Goal: Task Accomplishment & Management: Manage account settings

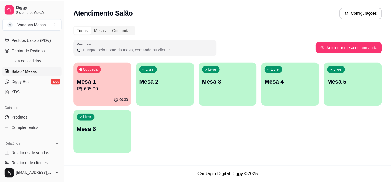
scroll to position [87, 0]
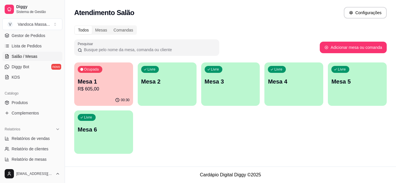
drag, startPoint x: 20, startPoint y: 102, endPoint x: 26, endPoint y: 98, distance: 6.8
click at [20, 102] on span "Produtos" at bounding box center [20, 103] width 16 height 6
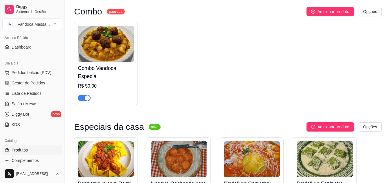
scroll to position [118, 0]
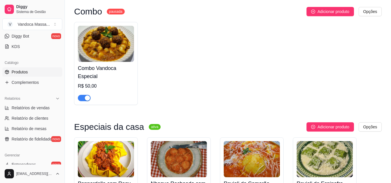
click at [28, 71] on span "Produtos" at bounding box center [20, 72] width 16 height 6
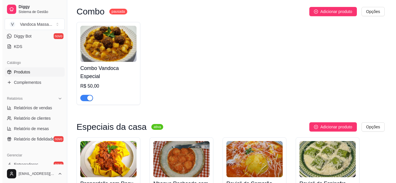
scroll to position [0, 0]
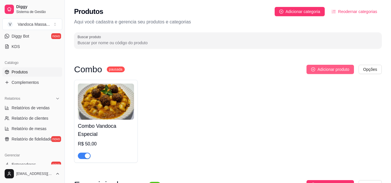
click at [320, 69] on span "Adicionar produto" at bounding box center [334, 69] width 32 height 6
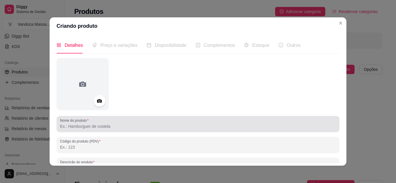
click at [106, 124] on input "Nome do produto" at bounding box center [198, 127] width 276 height 6
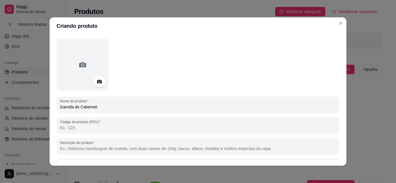
scroll to position [29, 0]
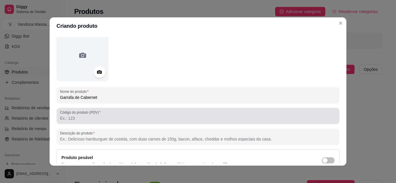
type input "Garrafa de Cabernet"
click at [93, 118] on input "Código do produto (PDV)" at bounding box center [198, 119] width 276 height 6
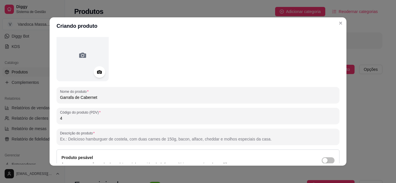
scroll to position [85, 0]
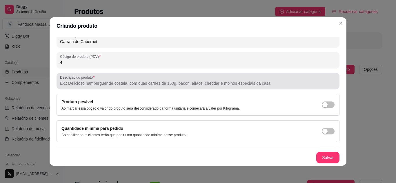
type input "4"
click at [98, 80] on div at bounding box center [198, 81] width 276 height 12
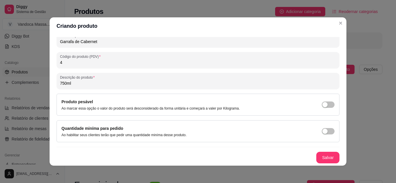
scroll to position [1, 0]
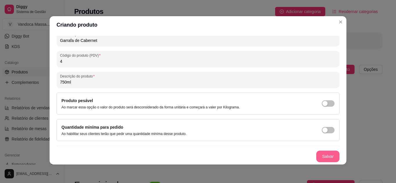
type input "750ml"
click at [316, 155] on button "Salvar" at bounding box center [327, 157] width 23 height 12
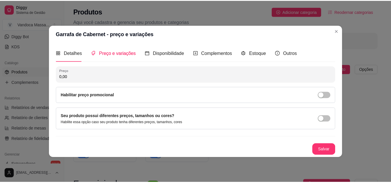
scroll to position [0, 0]
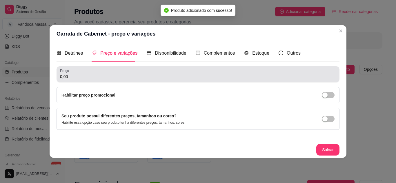
click at [190, 81] on div "Preço 0,00" at bounding box center [198, 74] width 283 height 16
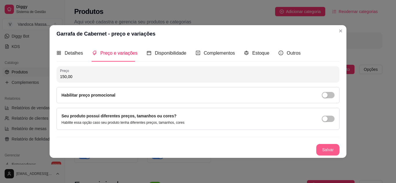
type input "150,00"
click at [330, 154] on button "Salvar" at bounding box center [327, 150] width 23 height 12
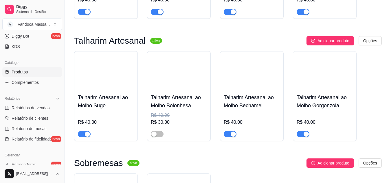
scroll to position [377, 0]
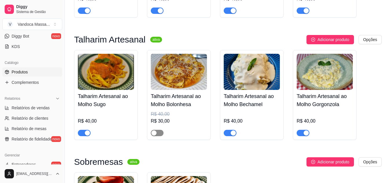
click at [155, 135] on div "button" at bounding box center [154, 133] width 5 height 5
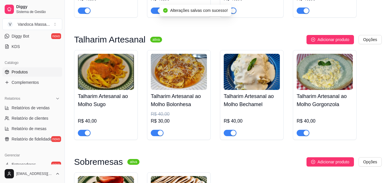
click at [162, 120] on div "R$ 30,00" at bounding box center [179, 121] width 56 height 7
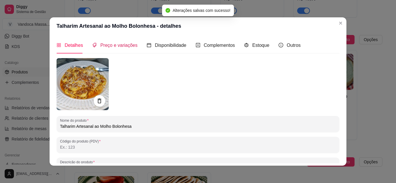
click at [113, 47] on span "Preço e variações" at bounding box center [118, 45] width 37 height 5
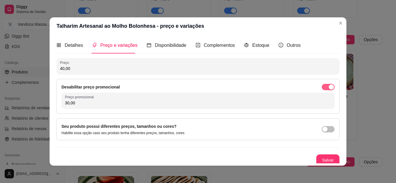
click at [322, 85] on span "button" at bounding box center [328, 87] width 13 height 6
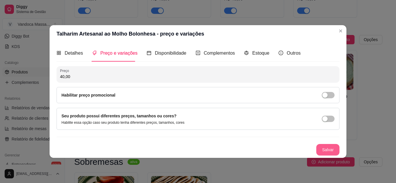
click at [330, 153] on button "Salvar" at bounding box center [327, 150] width 23 height 12
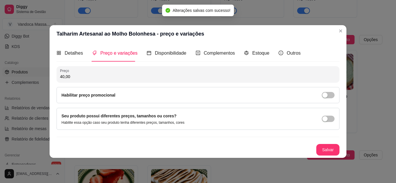
click at [332, 33] on header "Talharim Artesanal ao Molho Bolonhesa - preço e variações" at bounding box center [198, 33] width 297 height 17
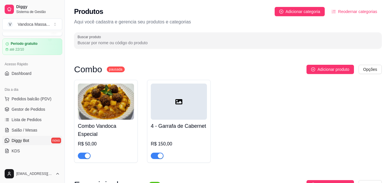
scroll to position [0, 0]
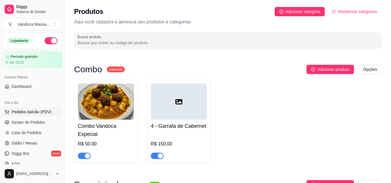
click at [32, 112] on span "Pedidos balcão (PDV)" at bounding box center [32, 112] width 40 height 6
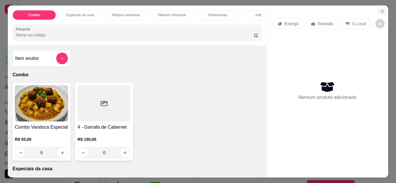
click at [381, 10] on icon "Close" at bounding box center [382, 11] width 2 height 2
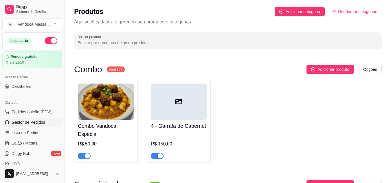
click at [39, 126] on link "Gestor de Pedidos" at bounding box center [32, 122] width 60 height 9
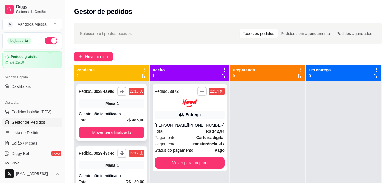
scroll to position [16, 0]
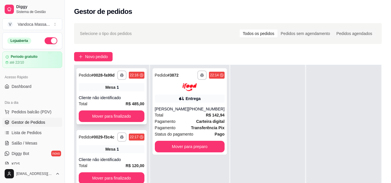
click at [127, 93] on div "**********" at bounding box center [111, 96] width 70 height 56
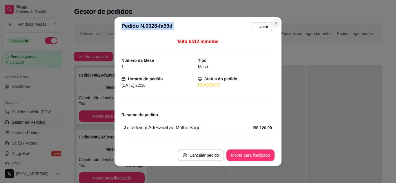
click at [277, 25] on section "**********" at bounding box center [197, 91] width 167 height 149
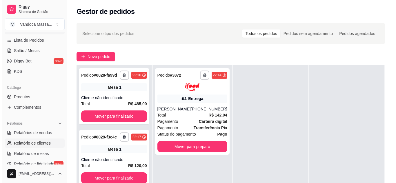
scroll to position [145, 0]
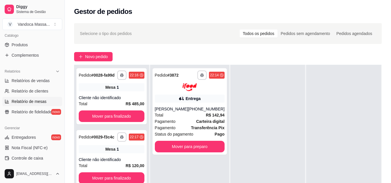
click at [38, 99] on span "Relatório de mesas" at bounding box center [29, 102] width 35 height 6
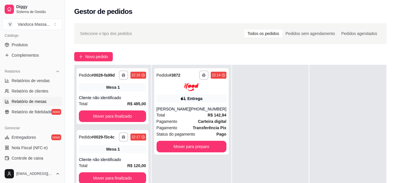
select select "TOTAL_OF_ORDERS"
select select "7"
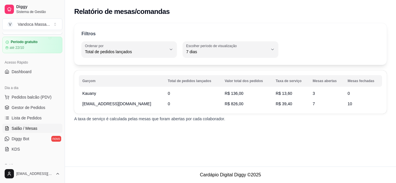
scroll to position [29, 0]
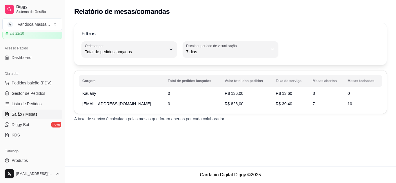
click at [37, 115] on link "Salão / Mesas" at bounding box center [32, 114] width 60 height 9
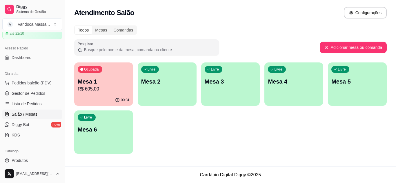
click at [96, 91] on p "R$ 605,00" at bounding box center [104, 89] width 52 height 7
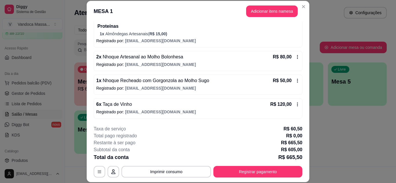
scroll to position [18, 0]
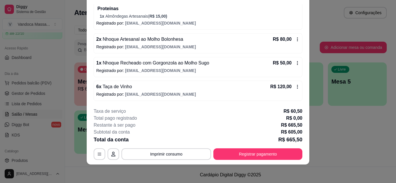
click at [295, 85] on icon at bounding box center [297, 87] width 5 height 5
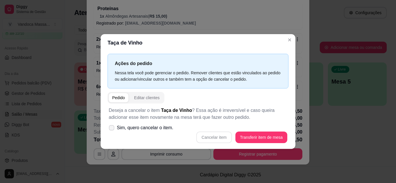
click at [158, 128] on span "Sim, quero cancelar o item." at bounding box center [145, 128] width 57 height 7
click at [112, 129] on input "Sim, quero cancelar o item." at bounding box center [110, 131] width 4 height 4
checkbox input "true"
click at [212, 137] on button "Cancelar item" at bounding box center [214, 137] width 34 height 11
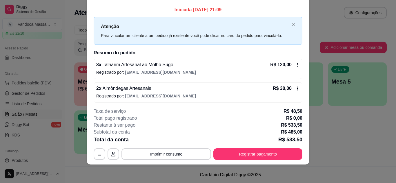
scroll to position [0, 0]
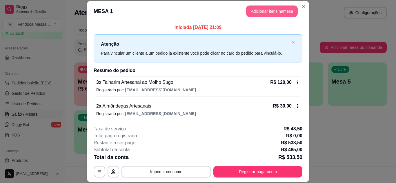
click at [274, 11] on button "Adicionar itens na mesa" at bounding box center [272, 12] width 52 height 12
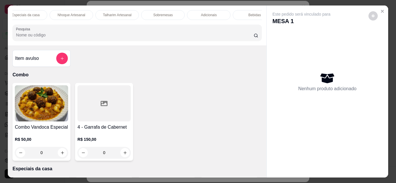
scroll to position [0, 69]
click at [240, 10] on div "Bebidas" at bounding box center [239, 15] width 43 height 10
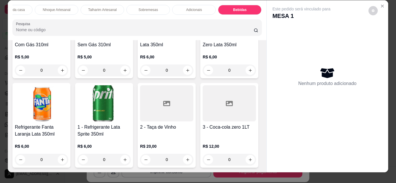
scroll to position [0, 0]
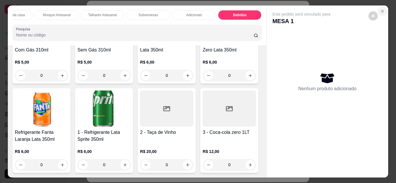
click at [382, 10] on icon "Close" at bounding box center [382, 11] width 5 height 5
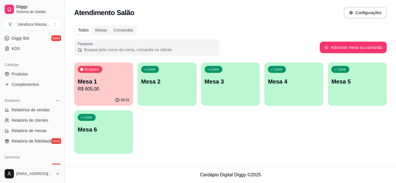
scroll to position [116, 0]
click at [26, 73] on span "Produtos" at bounding box center [20, 74] width 16 height 6
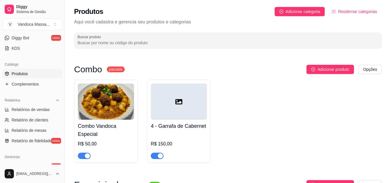
click at [206, 97] on div at bounding box center [179, 102] width 56 height 36
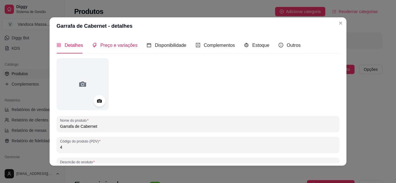
click at [118, 45] on span "Preço e variações" at bounding box center [118, 45] width 37 height 5
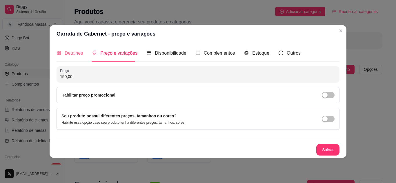
drag, startPoint x: 55, startPoint y: 49, endPoint x: 72, endPoint y: 50, distance: 17.4
click at [61, 49] on div "Detalhes Preço e variações Disponibilidade Complementos Estoque Outros Nome do …" at bounding box center [198, 100] width 297 height 115
click at [74, 51] on span "Detalhes" at bounding box center [74, 53] width 18 height 5
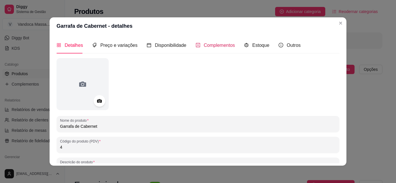
click at [204, 46] on span "Complementos" at bounding box center [219, 45] width 31 height 5
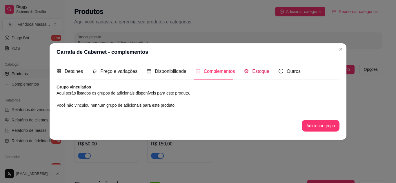
click at [252, 69] on span "Estoque" at bounding box center [260, 71] width 17 height 5
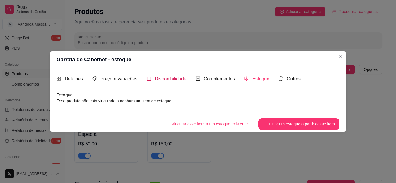
click at [165, 77] on span "Disponibilidade" at bounding box center [171, 78] width 32 height 5
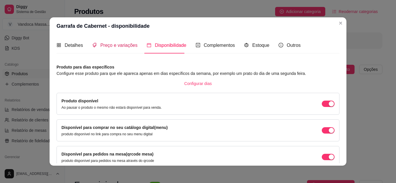
click at [127, 49] on div "Preço e variações" at bounding box center [114, 45] width 45 height 7
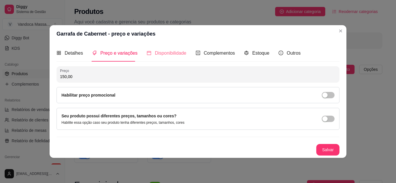
click at [156, 47] on div "Disponibilidade" at bounding box center [167, 53] width 40 height 17
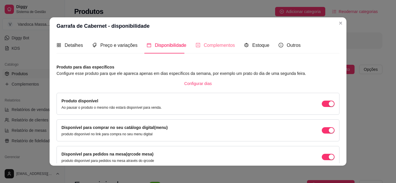
click at [212, 49] on div "Complementos" at bounding box center [215, 45] width 39 height 17
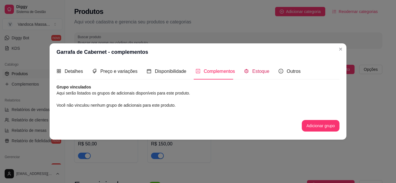
click at [260, 74] on span "Estoque" at bounding box center [260, 71] width 17 height 5
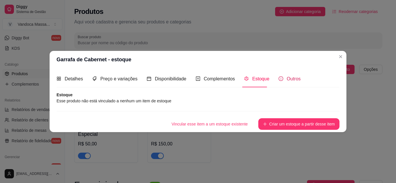
click at [287, 78] on span "Outros" at bounding box center [294, 78] width 14 height 5
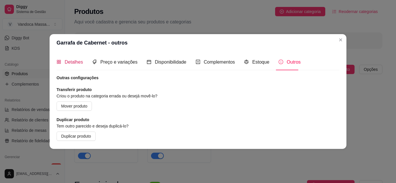
click at [78, 65] on span "Detalhes" at bounding box center [74, 62] width 18 height 5
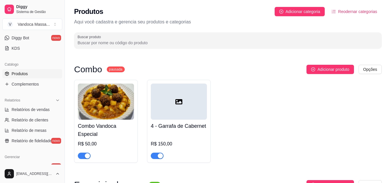
click at [188, 103] on div at bounding box center [179, 102] width 56 height 36
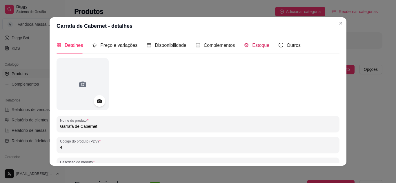
click at [257, 48] on div "Estoque" at bounding box center [256, 45] width 25 height 7
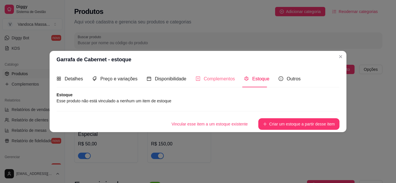
click at [220, 75] on div "Complementos" at bounding box center [215, 79] width 39 height 17
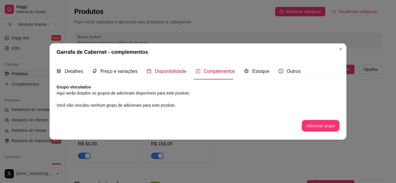
click at [170, 70] on span "Disponibilidade" at bounding box center [171, 71] width 32 height 5
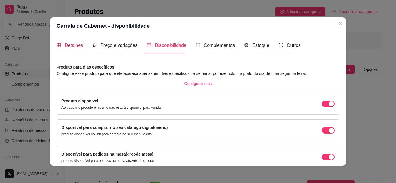
click at [69, 43] on span "Detalhes" at bounding box center [74, 45] width 18 height 5
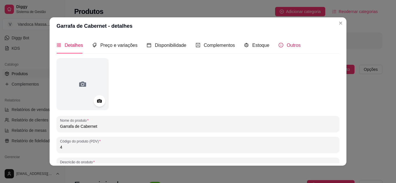
click at [290, 45] on span "Outros" at bounding box center [294, 45] width 14 height 5
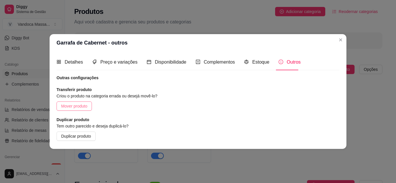
click at [89, 109] on button "Mover produto" at bounding box center [74, 106] width 35 height 9
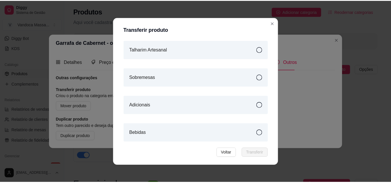
scroll to position [96, 0]
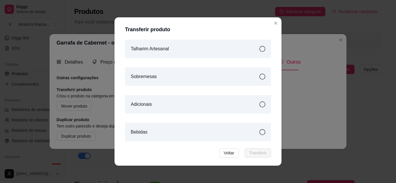
click at [212, 132] on div "Bebidas" at bounding box center [198, 132] width 146 height 19
click at [253, 154] on span "Transferir" at bounding box center [257, 153] width 17 height 6
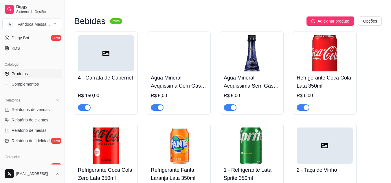
scroll to position [737, 0]
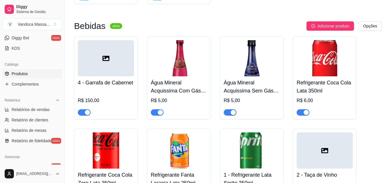
click at [104, 62] on icon at bounding box center [106, 58] width 7 height 7
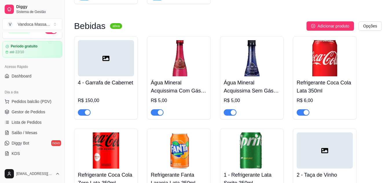
scroll to position [0, 0]
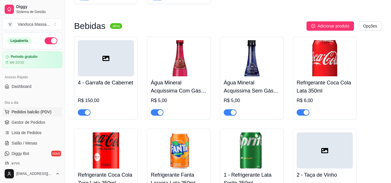
click at [38, 111] on span "Pedidos balcão (PDV)" at bounding box center [32, 112] width 40 height 6
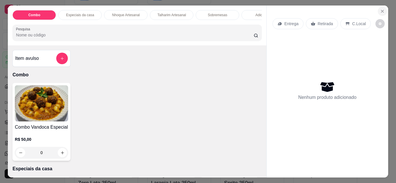
click at [381, 10] on icon "Close" at bounding box center [382, 11] width 5 height 5
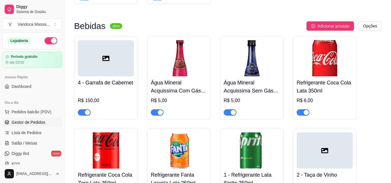
click at [33, 120] on span "Gestor de Pedidos" at bounding box center [29, 123] width 34 height 6
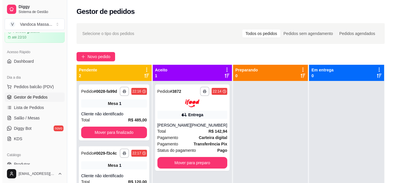
scroll to position [58, 0]
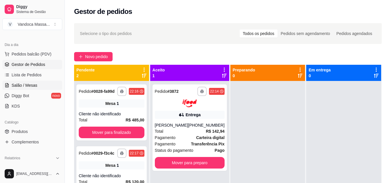
click at [36, 85] on span "Salão / Mesas" at bounding box center [25, 86] width 26 height 6
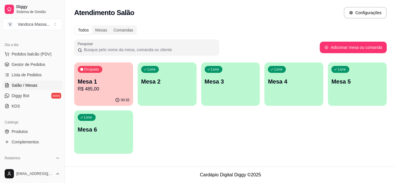
click at [120, 85] on p "Mesa 1" at bounding box center [104, 82] width 52 height 8
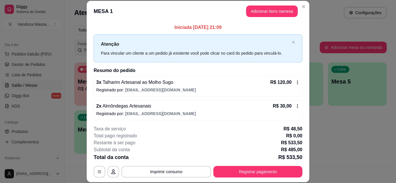
scroll to position [29, 0]
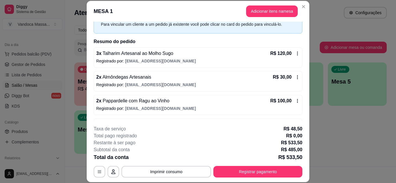
click at [267, 5] on header "MESA 1 Adicionar itens na mesa" at bounding box center [198, 11] width 223 height 21
click at [268, 9] on button "Adicionar itens na mesa" at bounding box center [272, 12] width 52 height 12
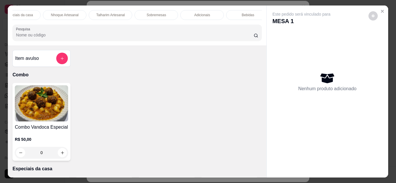
scroll to position [0, 69]
click at [250, 12] on div "Bebidas" at bounding box center [239, 15] width 43 height 10
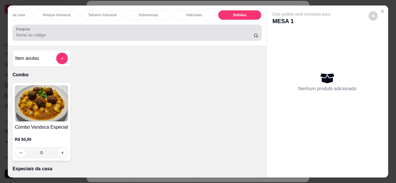
scroll to position [15, 0]
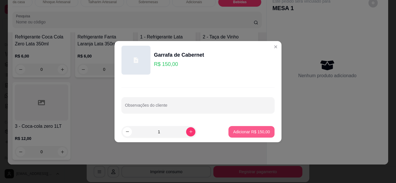
click at [265, 134] on p "Adicionar R$ 150,00" at bounding box center [251, 132] width 37 height 6
type input "1"
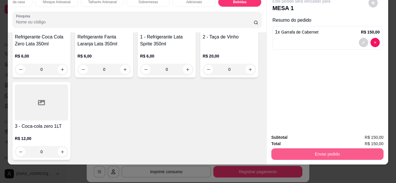
click at [335, 151] on button "Enviar pedido" at bounding box center [327, 155] width 112 height 12
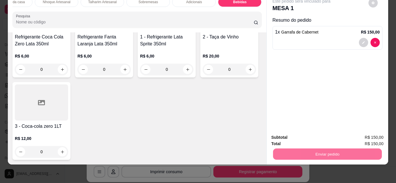
click at [363, 136] on button "Enviar pedido" at bounding box center [368, 135] width 33 height 11
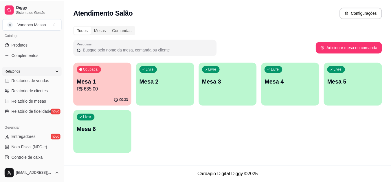
scroll to position [116, 0]
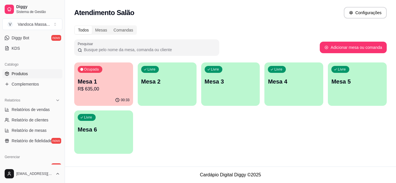
click at [23, 72] on span "Produtos" at bounding box center [20, 74] width 16 height 6
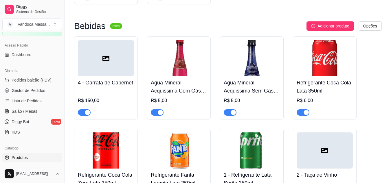
scroll to position [29, 0]
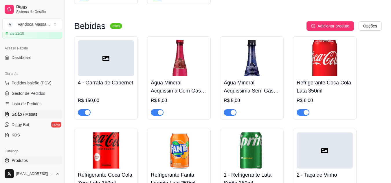
click at [33, 114] on span "Salão / Mesas" at bounding box center [25, 115] width 26 height 6
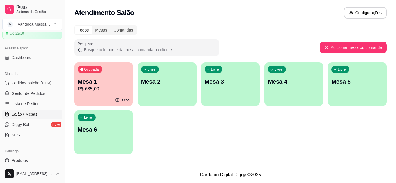
click at [112, 90] on p "R$ 635,00" at bounding box center [104, 89] width 52 height 7
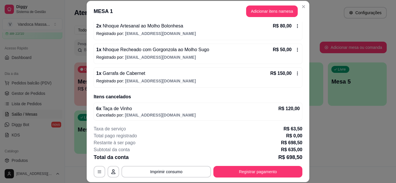
scroll to position [210, 0]
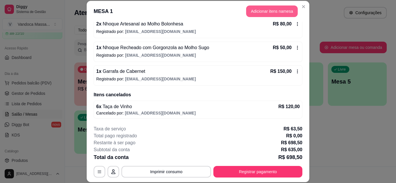
click at [269, 11] on button "Adicionar itens na mesa" at bounding box center [272, 12] width 52 height 12
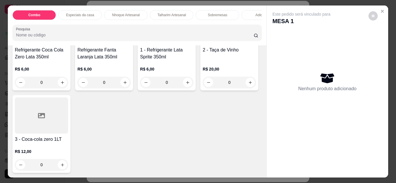
scroll to position [869, 0]
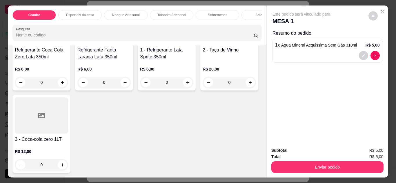
type input "2"
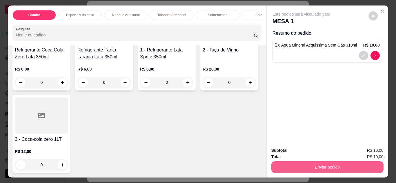
click at [327, 165] on button "Enviar pedido" at bounding box center [327, 168] width 112 height 12
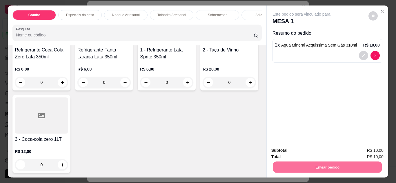
click at [373, 147] on button "Enviar pedido" at bounding box center [368, 150] width 33 height 11
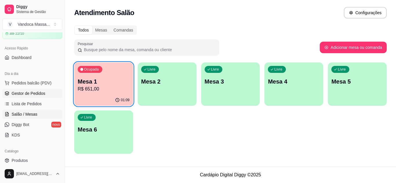
scroll to position [0, 0]
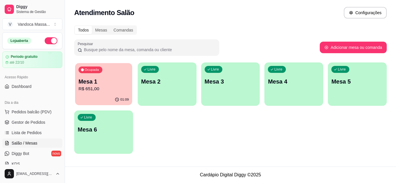
click at [115, 79] on p "Mesa 1" at bounding box center [104, 82] width 50 height 8
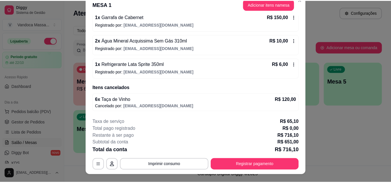
scroll to position [18, 0]
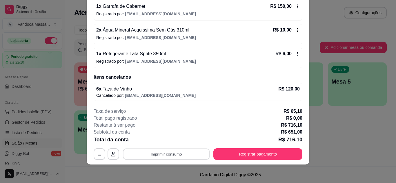
click at [185, 154] on button "Imprimir consumo" at bounding box center [166, 154] width 87 height 11
click at [169, 139] on button "IMPRESSORA" at bounding box center [166, 140] width 42 height 9
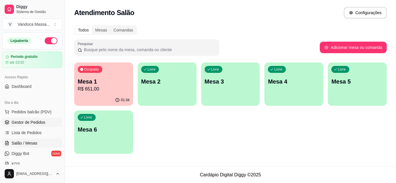
click at [34, 123] on span "Gestor de Pedidos" at bounding box center [29, 123] width 34 height 6
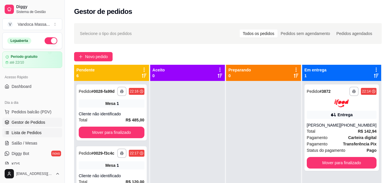
click at [40, 132] on span "Lista de Pedidos" at bounding box center [27, 133] width 30 height 6
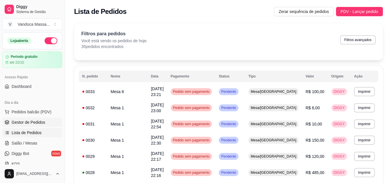
click at [33, 121] on span "Gestor de Pedidos" at bounding box center [29, 123] width 34 height 6
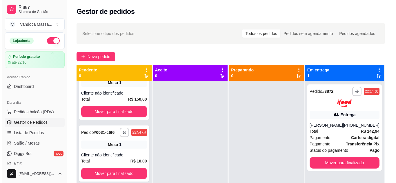
scroll to position [218, 0]
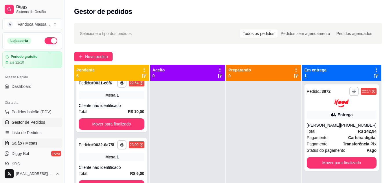
click at [28, 143] on span "Salão / Mesas" at bounding box center [25, 144] width 26 height 6
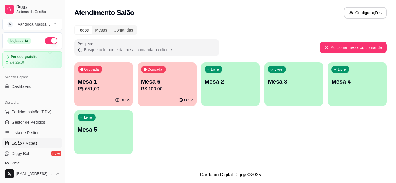
click at [161, 86] on p "R$ 100,00" at bounding box center [167, 89] width 52 height 7
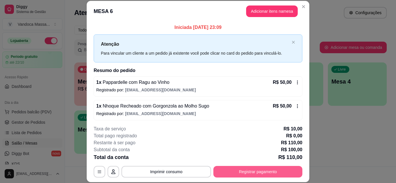
click at [259, 171] on button "Registrar pagamento" at bounding box center [257, 172] width 89 height 12
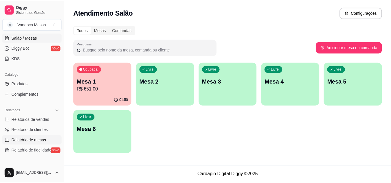
scroll to position [145, 0]
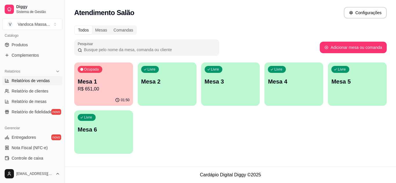
click at [40, 83] on span "Relatórios de vendas" at bounding box center [31, 81] width 38 height 6
select select "ALL"
select select "0"
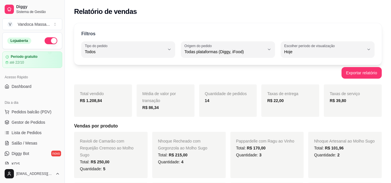
click at [201, 73] on div "Exportar relatório" at bounding box center [228, 73] width 308 height 12
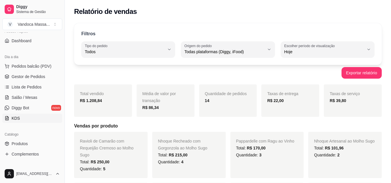
scroll to position [58, 0]
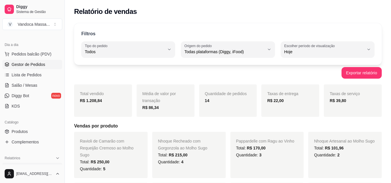
click at [31, 68] on link "Gestor de Pedidos" at bounding box center [32, 64] width 60 height 9
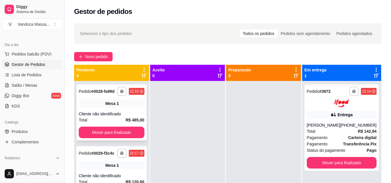
scroll to position [29, 0]
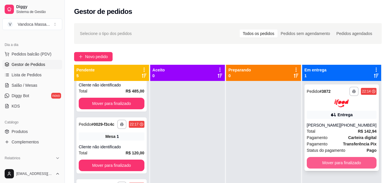
click at [336, 165] on button "Mover para finalizado" at bounding box center [342, 163] width 70 height 12
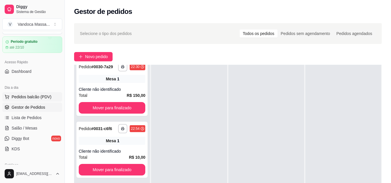
scroll to position [0, 0]
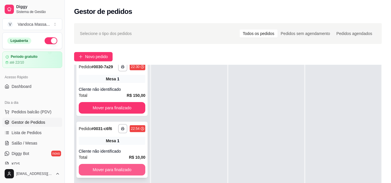
click at [112, 168] on button "Mover para finalizado" at bounding box center [112, 170] width 67 height 12
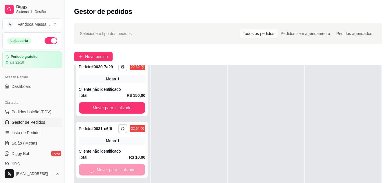
scroll to position [89, 0]
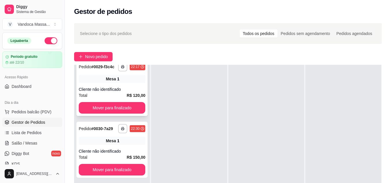
click at [112, 103] on button "Mover para finalizado" at bounding box center [112, 108] width 67 height 12
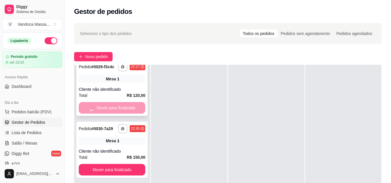
scroll to position [22, 0]
click at [112, 103] on button "Mover para finalizado" at bounding box center [112, 108] width 65 height 11
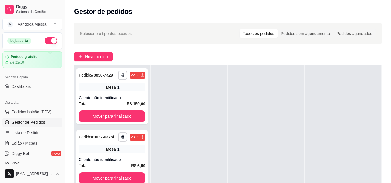
scroll to position [0, 0]
click at [114, 118] on button "Mover para finalizado" at bounding box center [112, 117] width 67 height 12
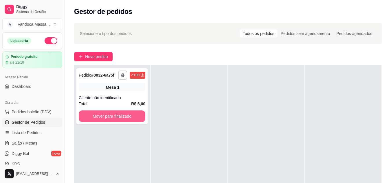
click at [114, 118] on button "Mover para finalizado" at bounding box center [112, 117] width 67 height 12
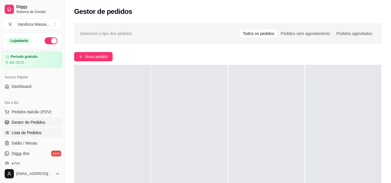
click at [39, 132] on span "Lista de Pedidos" at bounding box center [27, 133] width 30 height 6
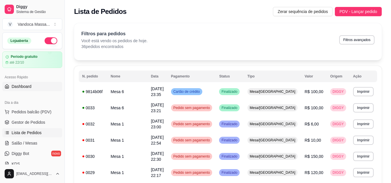
click at [27, 86] on span "Dashboard" at bounding box center [22, 87] width 20 height 6
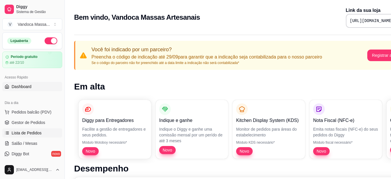
click at [37, 132] on span "Lista de Pedidos" at bounding box center [27, 133] width 30 height 6
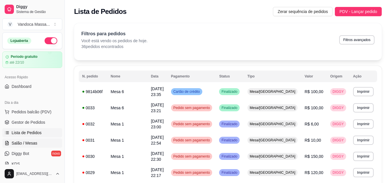
click at [36, 140] on link "Salão / Mesas" at bounding box center [32, 143] width 60 height 9
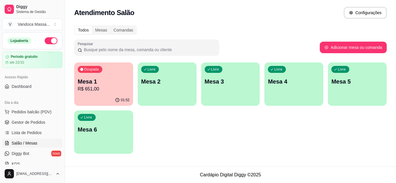
click at [100, 80] on p "Mesa 1" at bounding box center [104, 82] width 52 height 8
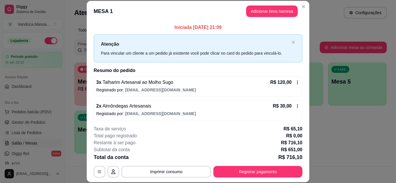
scroll to position [18, 0]
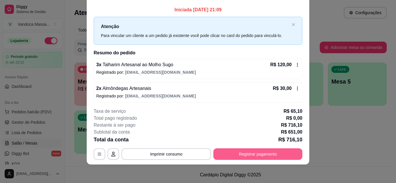
click at [244, 158] on button "Registrar pagamento" at bounding box center [257, 155] width 89 height 12
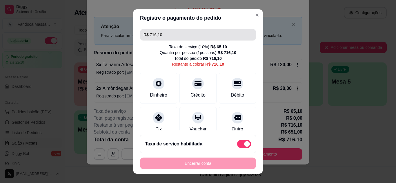
click at [185, 36] on input "R$ 716,10" at bounding box center [197, 35] width 109 height 12
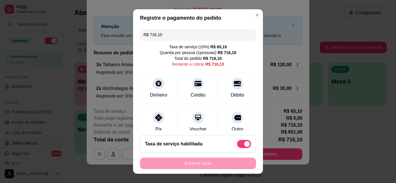
click at [185, 36] on input "R$ 716,10" at bounding box center [197, 35] width 109 height 12
drag, startPoint x: 185, startPoint y: 36, endPoint x: 182, endPoint y: 35, distance: 3.4
click at [183, 35] on input "R$ 716,10" at bounding box center [197, 35] width 109 height 12
type input "R$ 124,00"
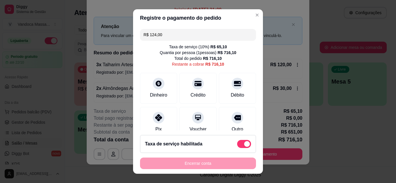
click at [182, 34] on input "R$ 124,00" at bounding box center [197, 35] width 109 height 12
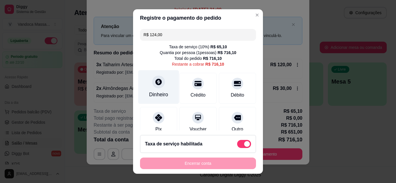
click at [162, 87] on div "Dinheiro" at bounding box center [158, 87] width 41 height 34
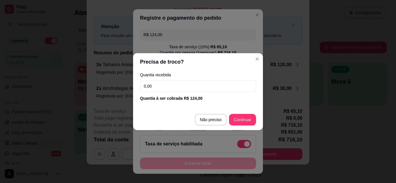
click at [204, 84] on input "0,00" at bounding box center [198, 87] width 116 height 12
type input "124,00"
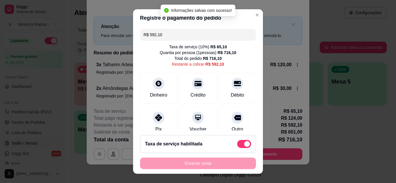
click at [175, 34] on input "R$ 592,10" at bounding box center [197, 35] width 109 height 12
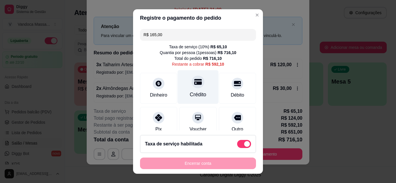
click at [189, 89] on div "Crédito" at bounding box center [198, 87] width 41 height 34
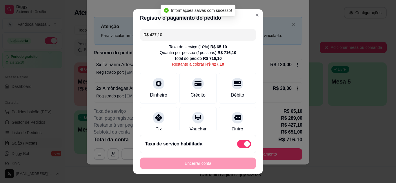
click at [175, 41] on div "R$ 427,10 Taxa de serviço ( 10 %) R$ 65,10 Quantia por pessoa ( 1 pessoas) R$ 7…" at bounding box center [198, 79] width 130 height 104
click at [175, 37] on input "R$ 427,10" at bounding box center [197, 35] width 109 height 12
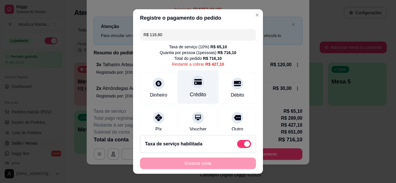
click at [197, 88] on div "Crédito" at bounding box center [198, 87] width 41 height 34
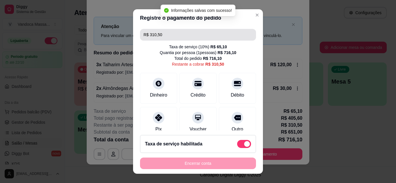
click at [172, 32] on input "R$ 310,50" at bounding box center [197, 35] width 109 height 12
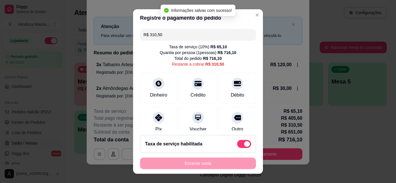
click at [172, 32] on input "R$ 310,50" at bounding box center [197, 35] width 109 height 12
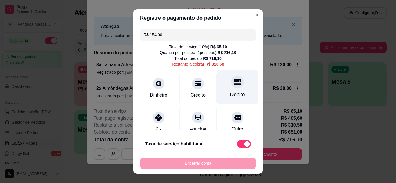
click at [234, 82] on icon at bounding box center [238, 82] width 8 height 6
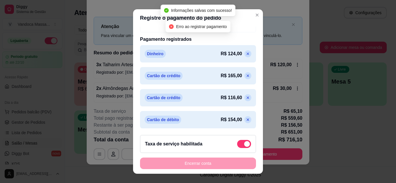
scroll to position [147, 0]
click at [245, 120] on icon at bounding box center [247, 120] width 5 height 5
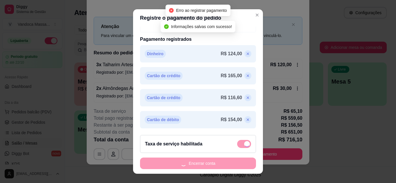
scroll to position [0, 0]
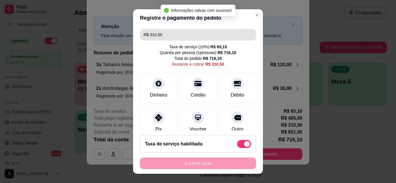
click at [168, 34] on input "R$ 310,50" at bounding box center [197, 35] width 109 height 12
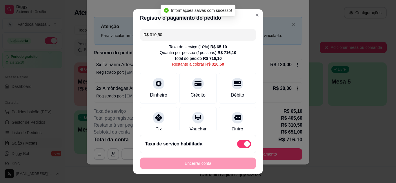
click at [168, 34] on input "R$ 310,50" at bounding box center [197, 35] width 109 height 12
click at [166, 34] on input "R$ 310,50" at bounding box center [197, 35] width 109 height 12
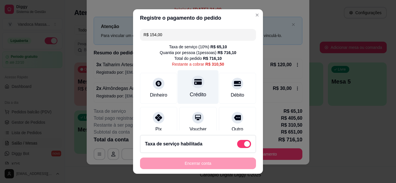
click at [194, 85] on icon at bounding box center [198, 82] width 8 height 6
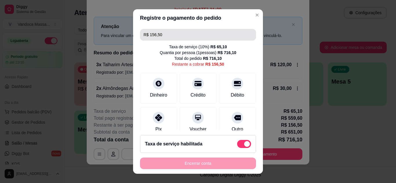
click at [167, 34] on input "R$ 156,50" at bounding box center [197, 35] width 109 height 12
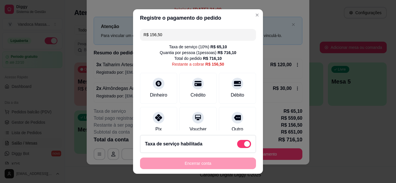
click at [167, 34] on input "R$ 156,50" at bounding box center [197, 35] width 109 height 12
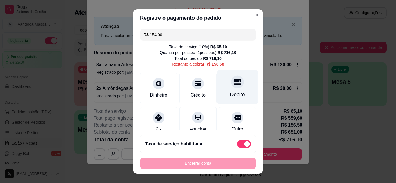
click at [231, 87] on div at bounding box center [237, 82] width 13 height 13
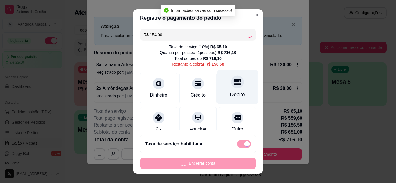
type input "R$ 2,50"
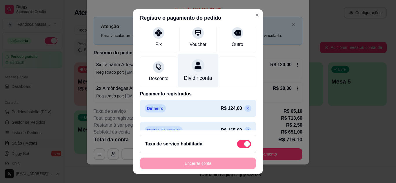
scroll to position [87, 0]
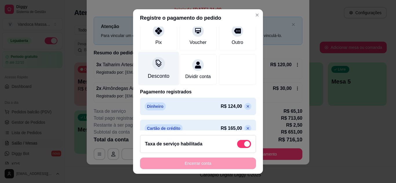
click at [158, 67] on icon at bounding box center [159, 64] width 8 height 8
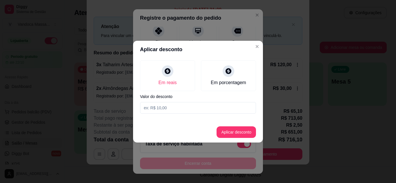
click at [180, 108] on input at bounding box center [198, 108] width 116 height 12
type input "2,50"
click at [232, 130] on button "Aplicar desconto" at bounding box center [236, 132] width 38 height 11
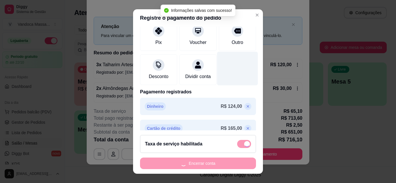
type input "R$ 0,00"
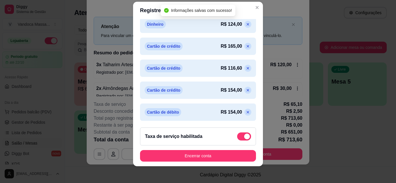
scroll to position [9, 0]
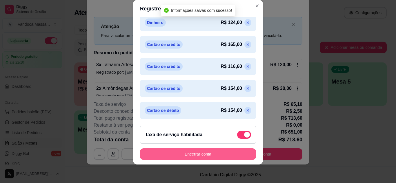
click at [216, 155] on button "Encerrar conta" at bounding box center [198, 155] width 116 height 12
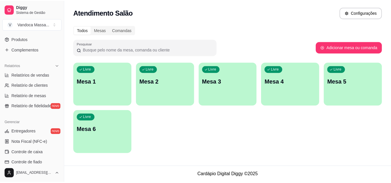
scroll to position [145, 0]
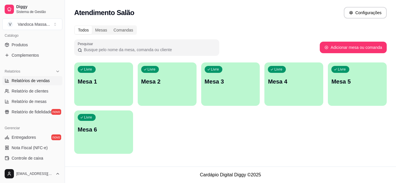
click at [35, 83] on span "Relatórios de vendas" at bounding box center [31, 81] width 38 height 6
select select "ALL"
select select "0"
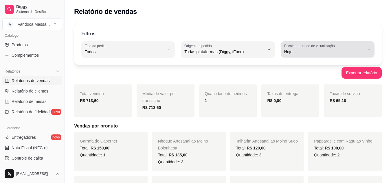
click at [338, 54] on span "Hoje" at bounding box center [325, 52] width 80 height 6
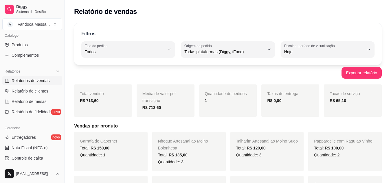
click at [313, 73] on li "Ontem" at bounding box center [328, 75] width 86 height 9
type input "1"
select select "1"
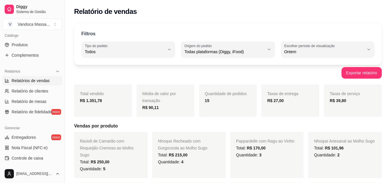
click at [307, 56] on button "Escolher período de visualização Ontem" at bounding box center [328, 49] width 94 height 16
click at [306, 66] on span "Hoje" at bounding box center [325, 66] width 76 height 6
type input "0"
select select "0"
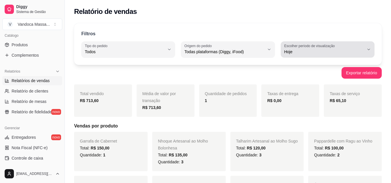
click at [307, 52] on span "Hoje" at bounding box center [325, 52] width 80 height 6
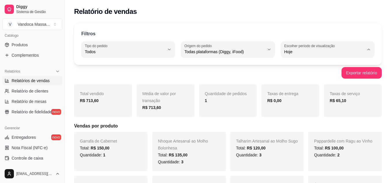
click at [311, 73] on li "Ontem" at bounding box center [328, 75] width 86 height 9
type input "1"
select select "1"
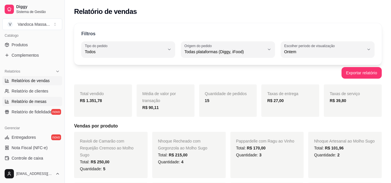
click at [36, 98] on link "Relatório de mesas" at bounding box center [32, 101] width 60 height 9
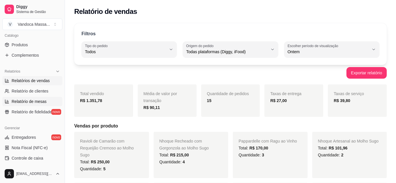
select select "TOTAL_OF_ORDERS"
select select "7"
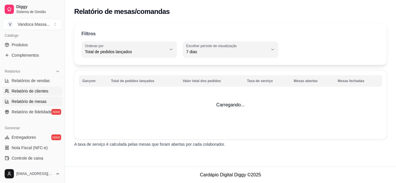
click at [33, 94] on span "Relatório de clientes" at bounding box center [30, 91] width 37 height 6
select select "30"
select select "HIGHEST_TOTAL_SPENT_WITH_ORDERS"
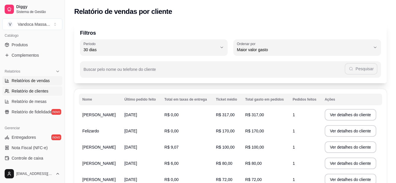
click at [34, 83] on span "Relatórios de vendas" at bounding box center [31, 81] width 38 height 6
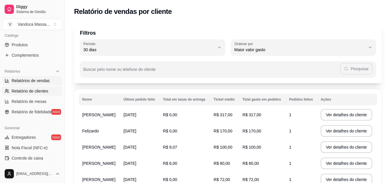
select select "ALL"
select select "0"
